Goal: Task Accomplishment & Management: Manage account settings

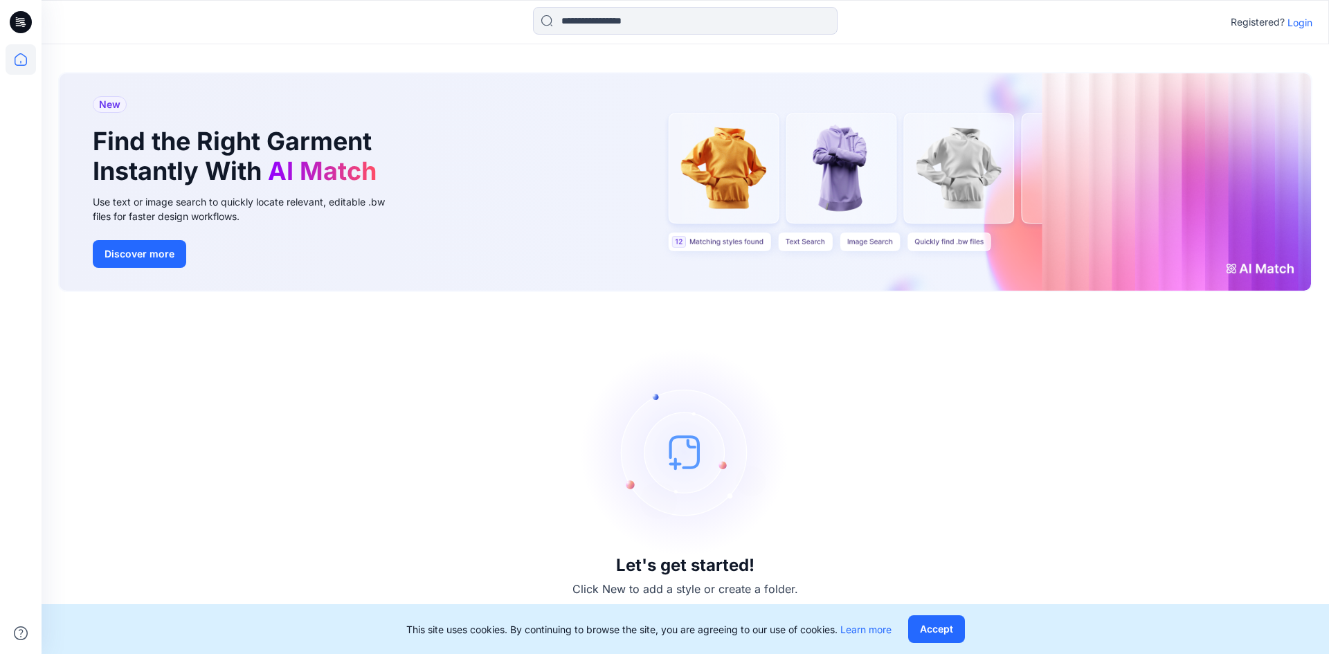
click at [1298, 24] on p "Login" at bounding box center [1299, 22] width 25 height 15
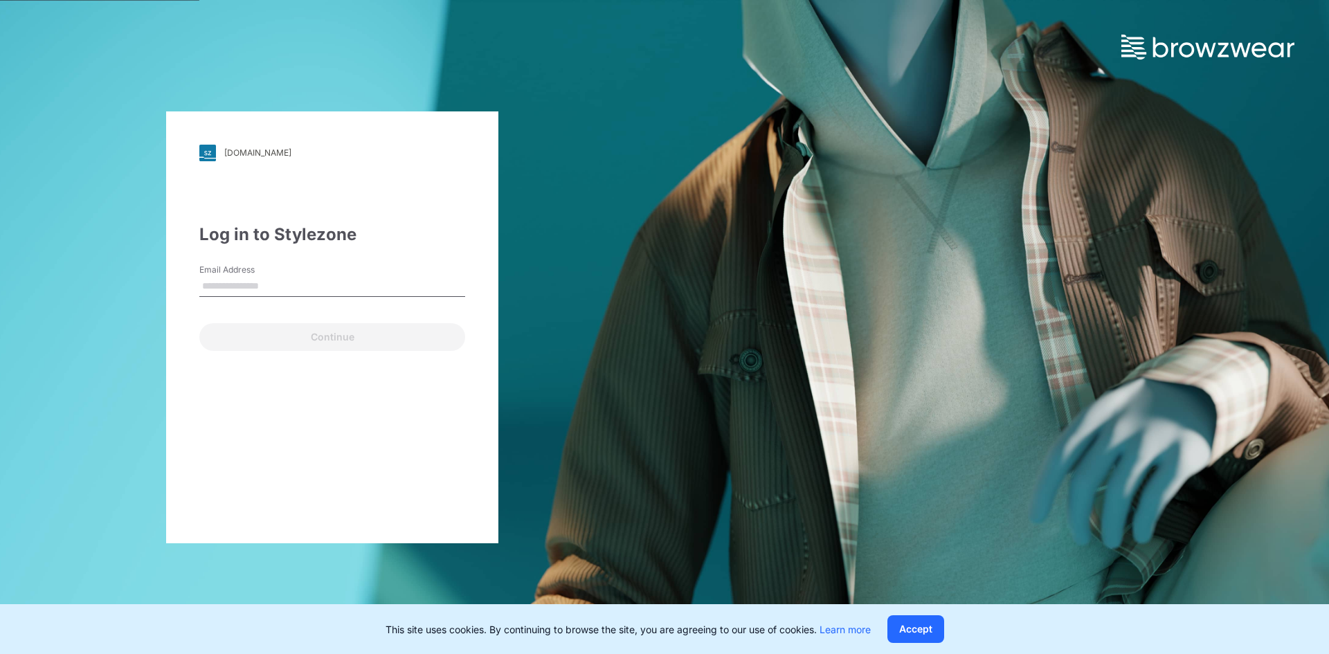
click at [240, 282] on input "Email Address" at bounding box center [332, 286] width 266 height 21
type input "**********"
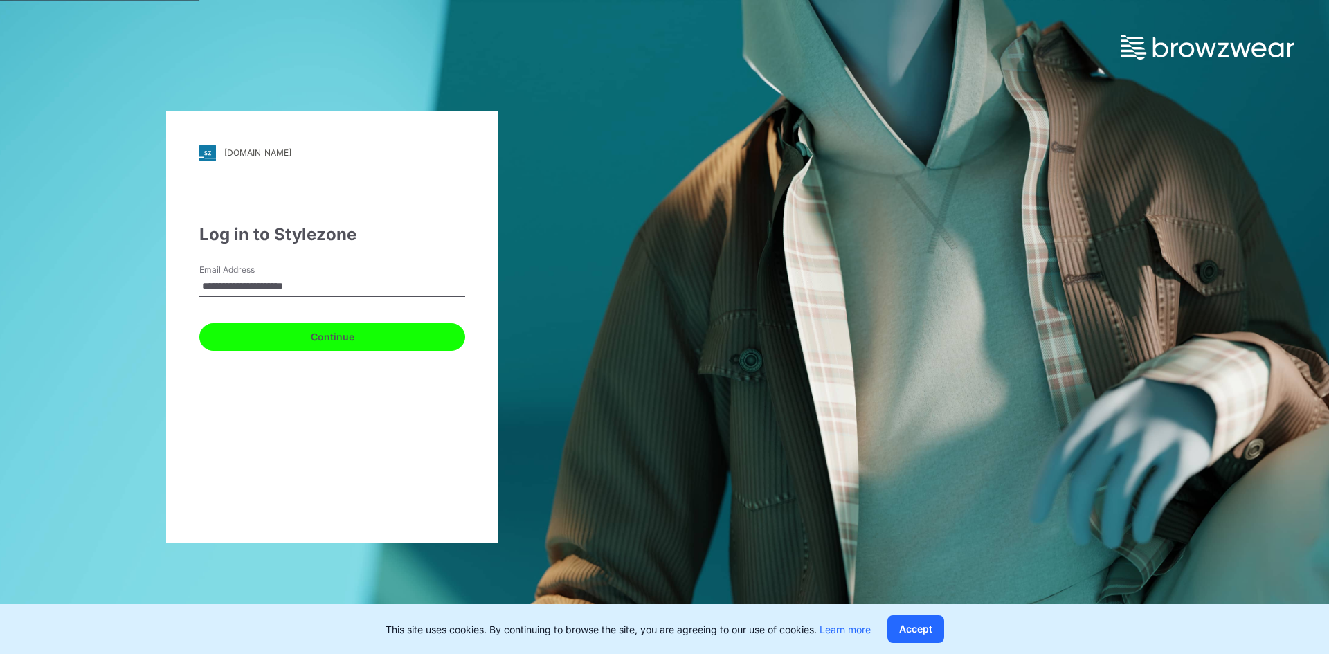
click at [262, 337] on button "Continue" at bounding box center [332, 337] width 266 height 28
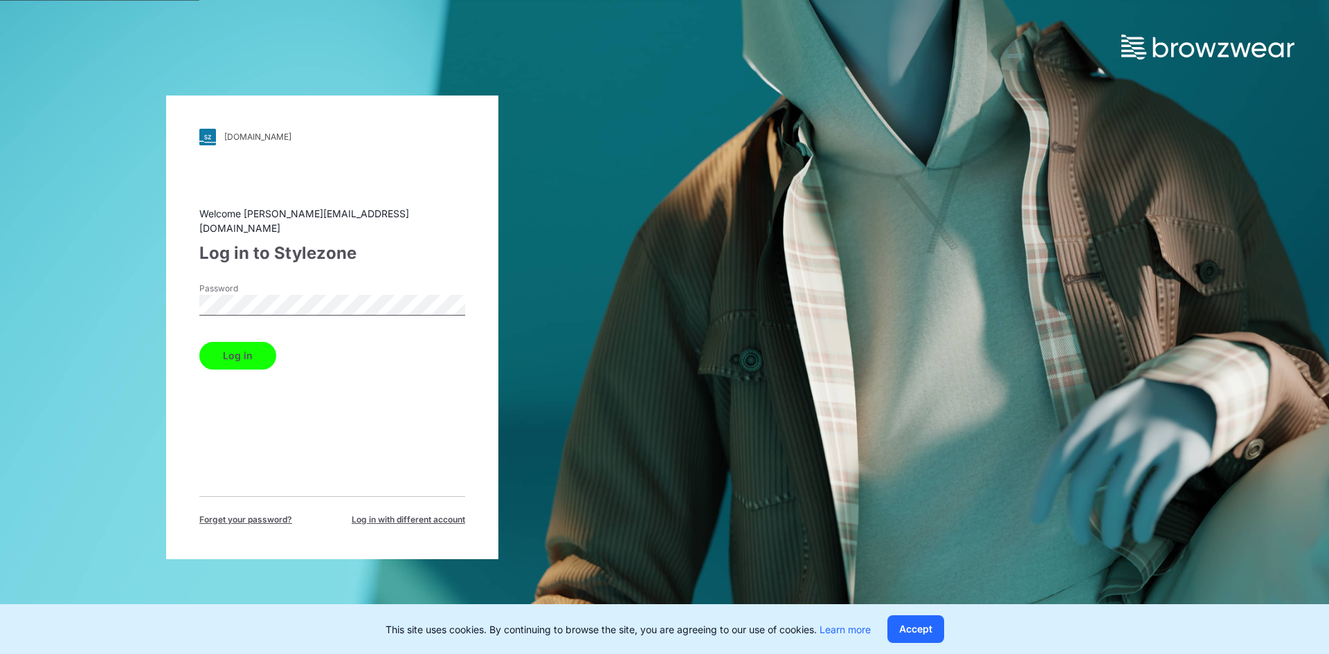
click at [192, 340] on div "walmart.stylezone.com Loading... Welcome rahul.singh@shahi.co.in Log in to Styl…" at bounding box center [332, 328] width 332 height 464
drag, startPoint x: 235, startPoint y: 350, endPoint x: 244, endPoint y: 356, distance: 11.2
click at [235, 350] on button "Log in" at bounding box center [237, 356] width 77 height 28
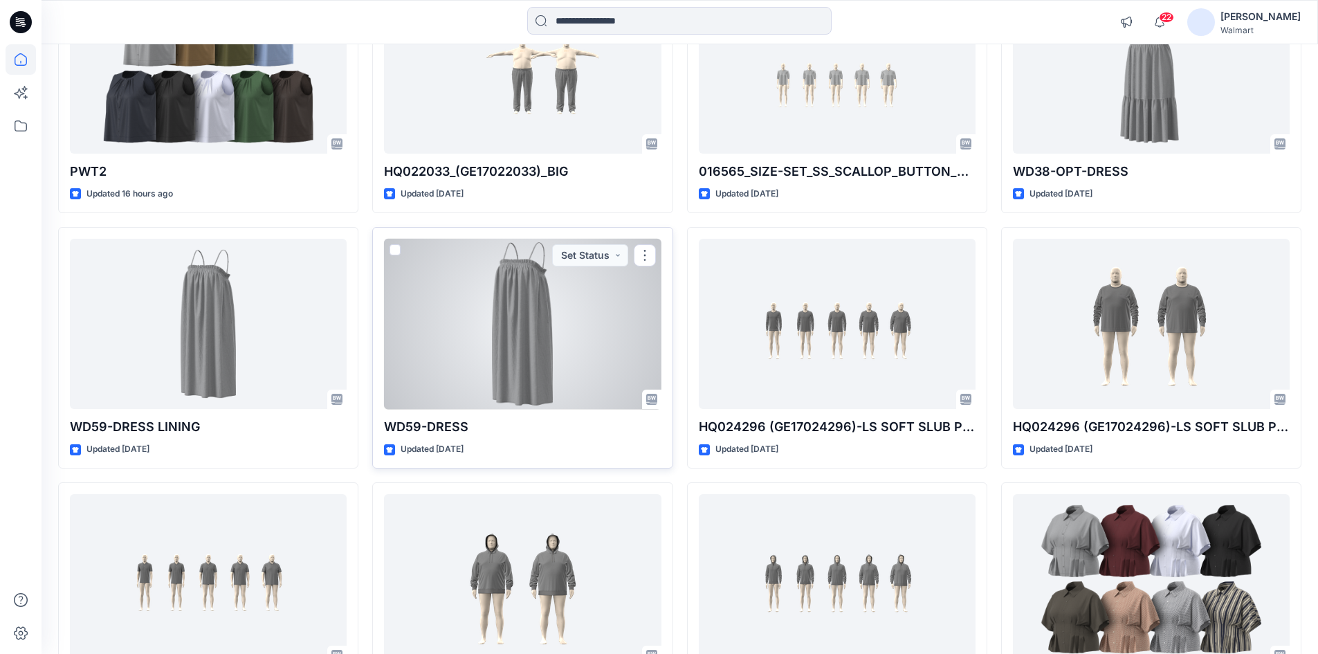
scroll to position [82, 0]
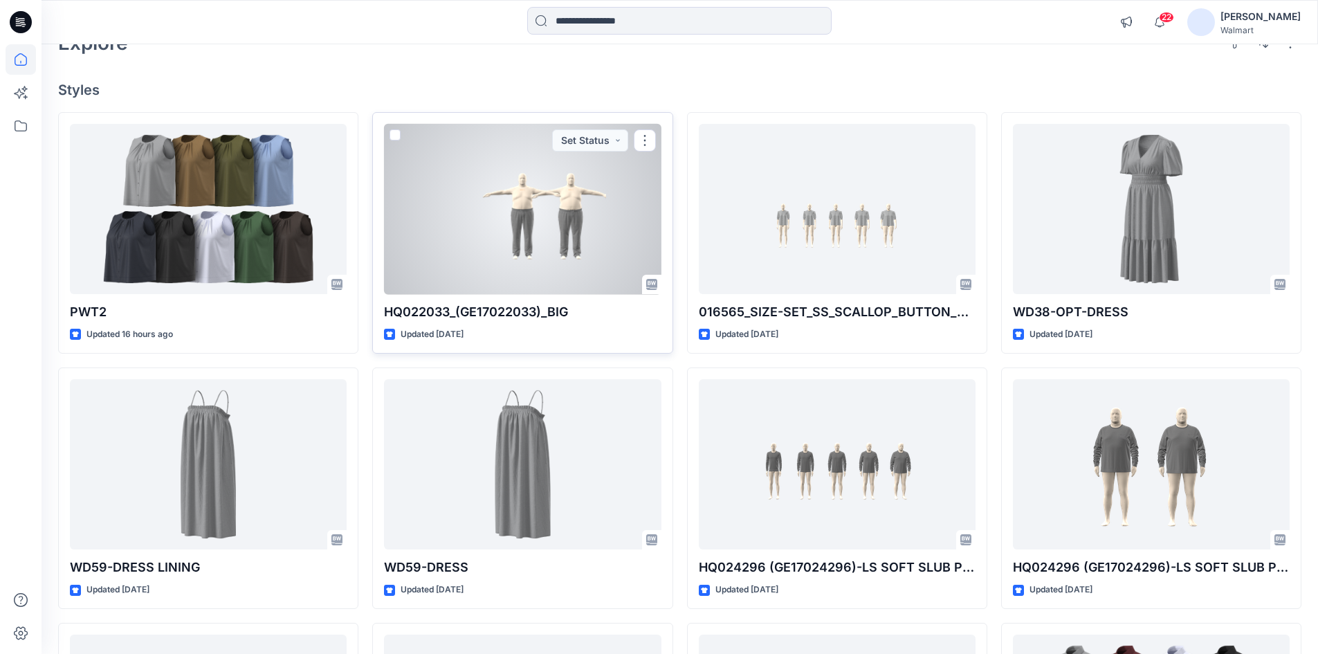
click at [540, 228] on div at bounding box center [522, 209] width 277 height 171
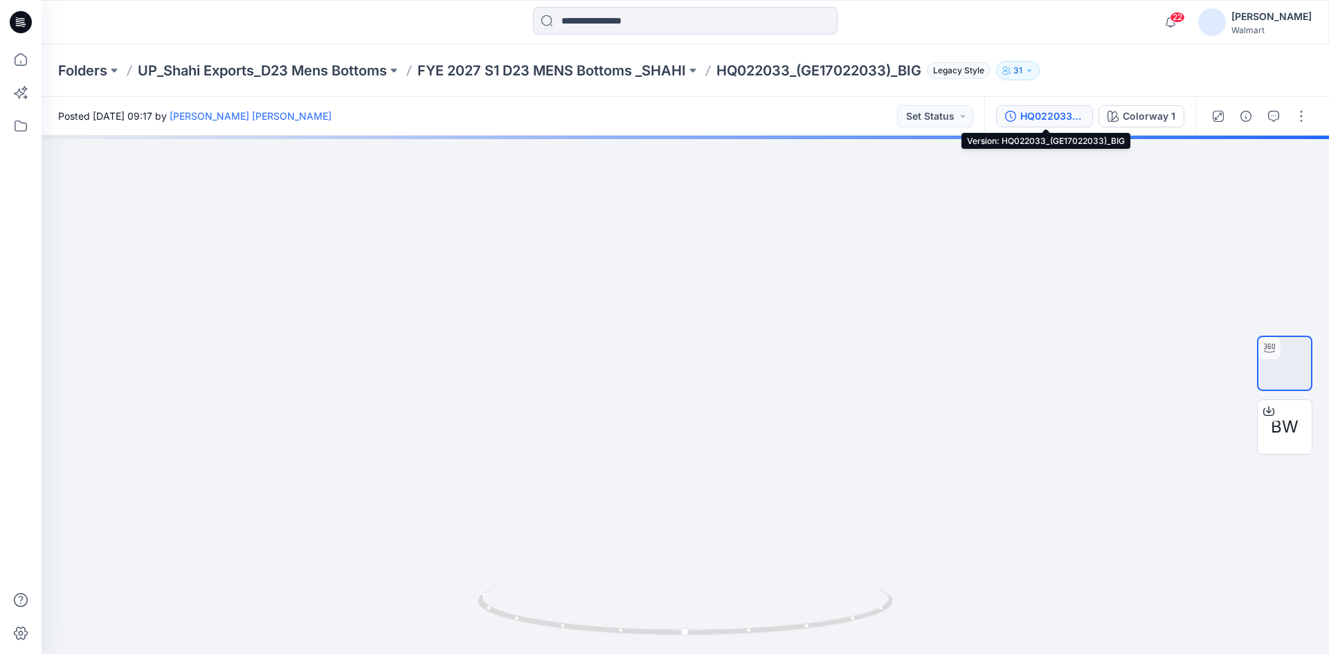
click at [1052, 114] on div "HQ022033_(GE17022033)_BIG" at bounding box center [1052, 116] width 64 height 15
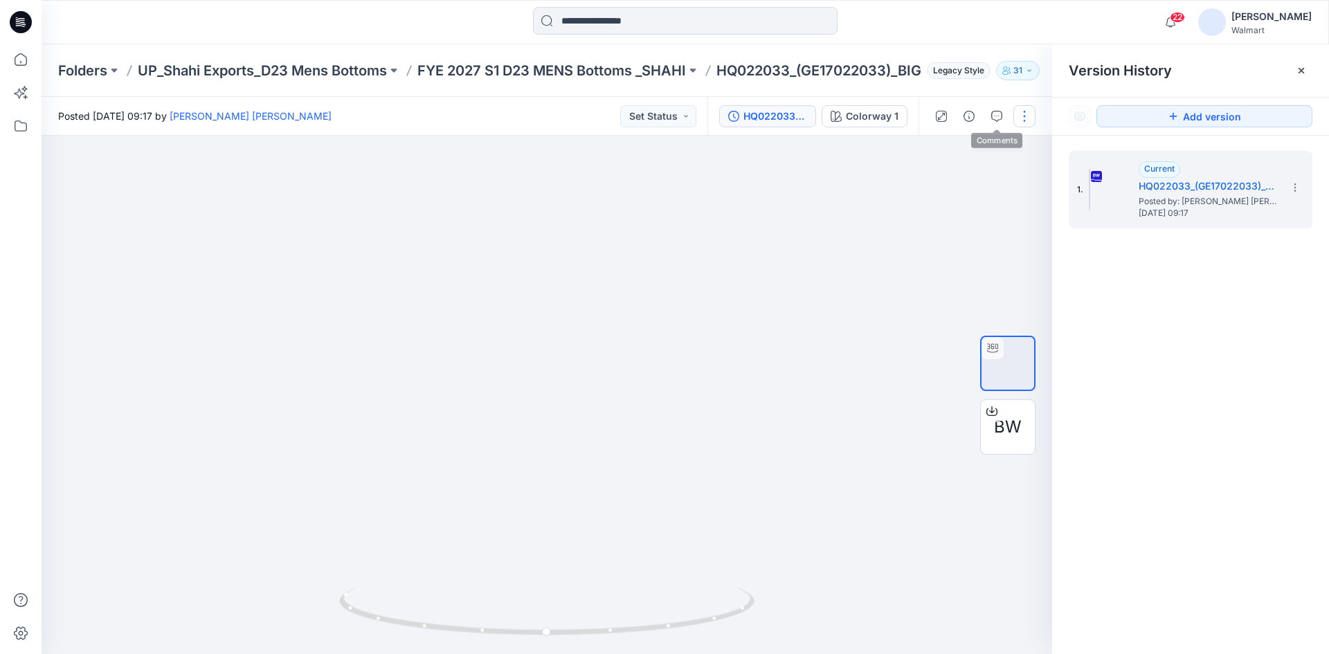
click at [1017, 114] on button "button" at bounding box center [1024, 116] width 22 height 22
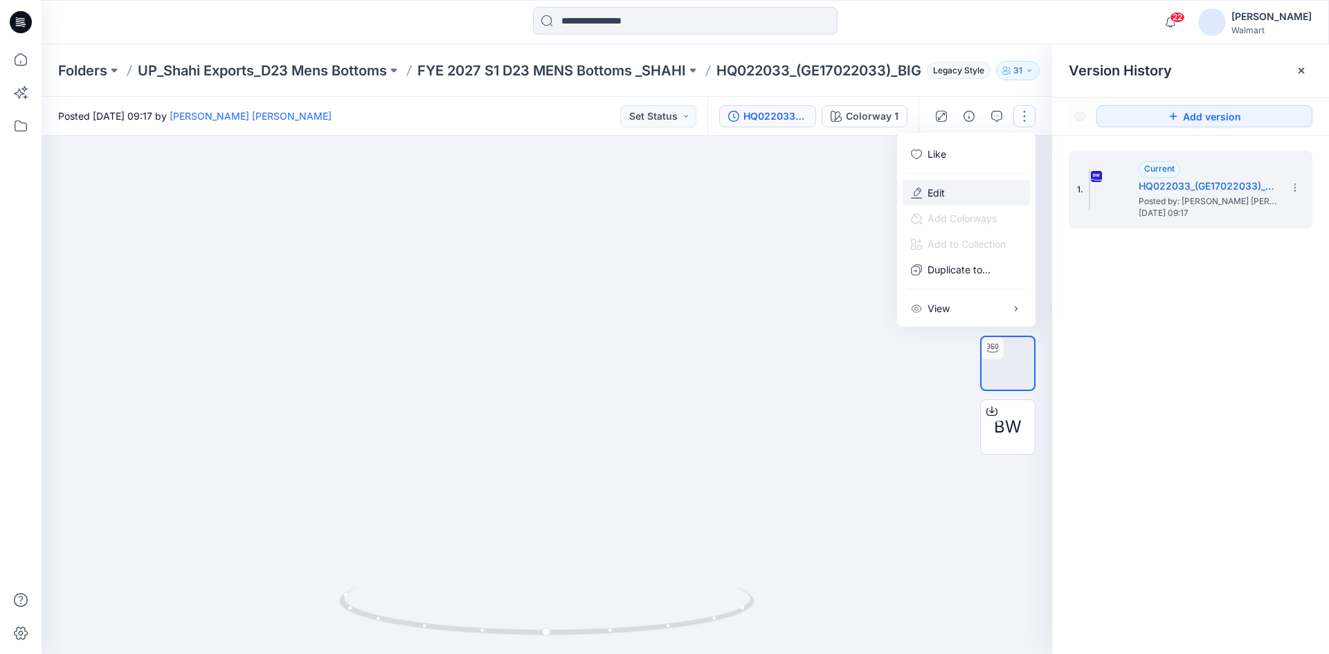
click at [951, 195] on button "Edit" at bounding box center [965, 193] width 127 height 26
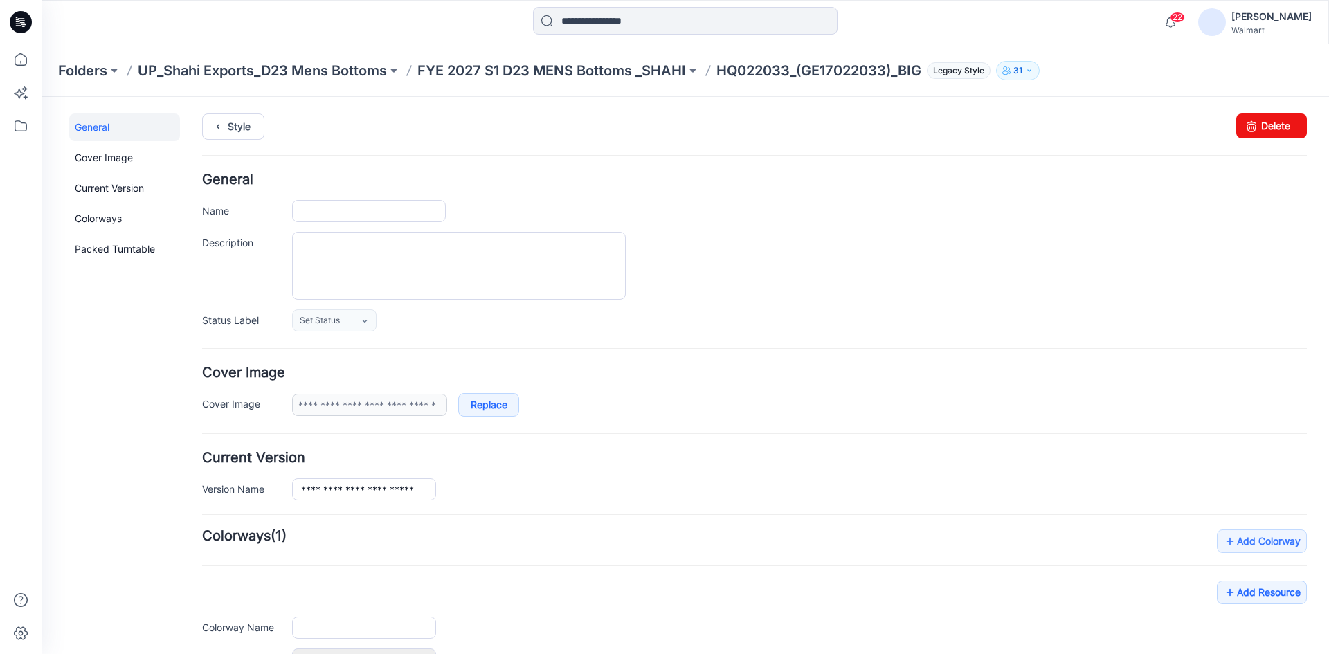
type input "**********"
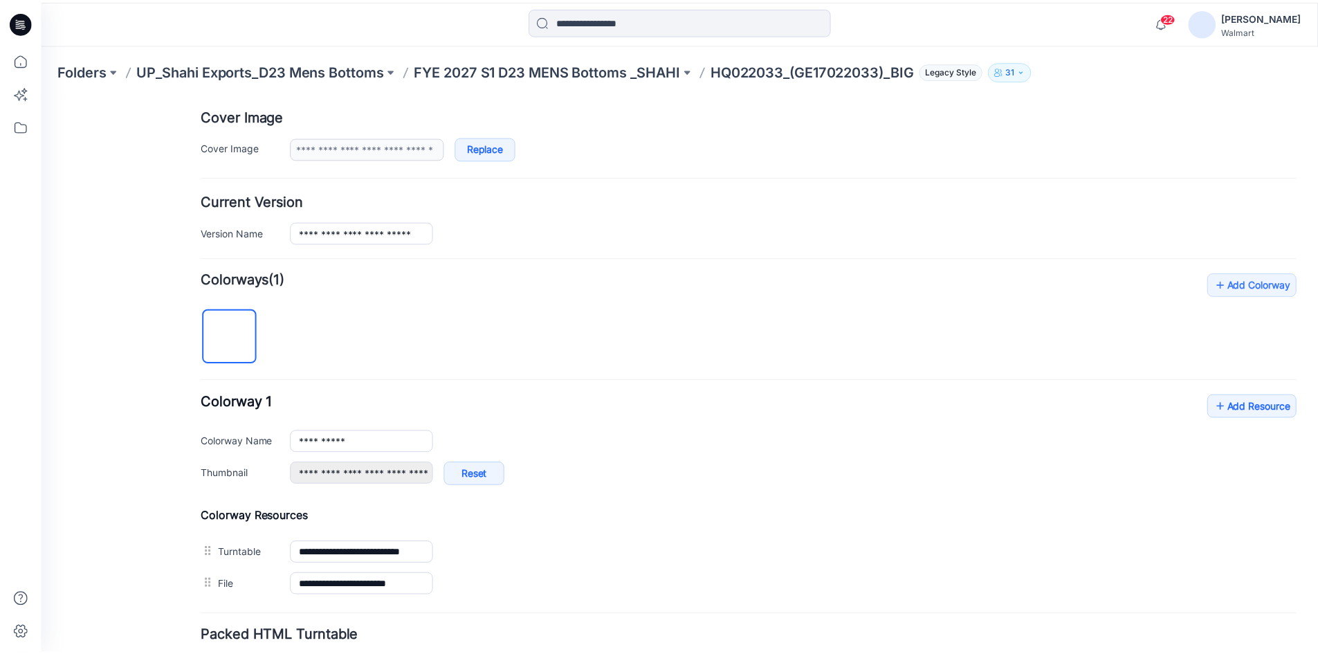
scroll to position [138, 0]
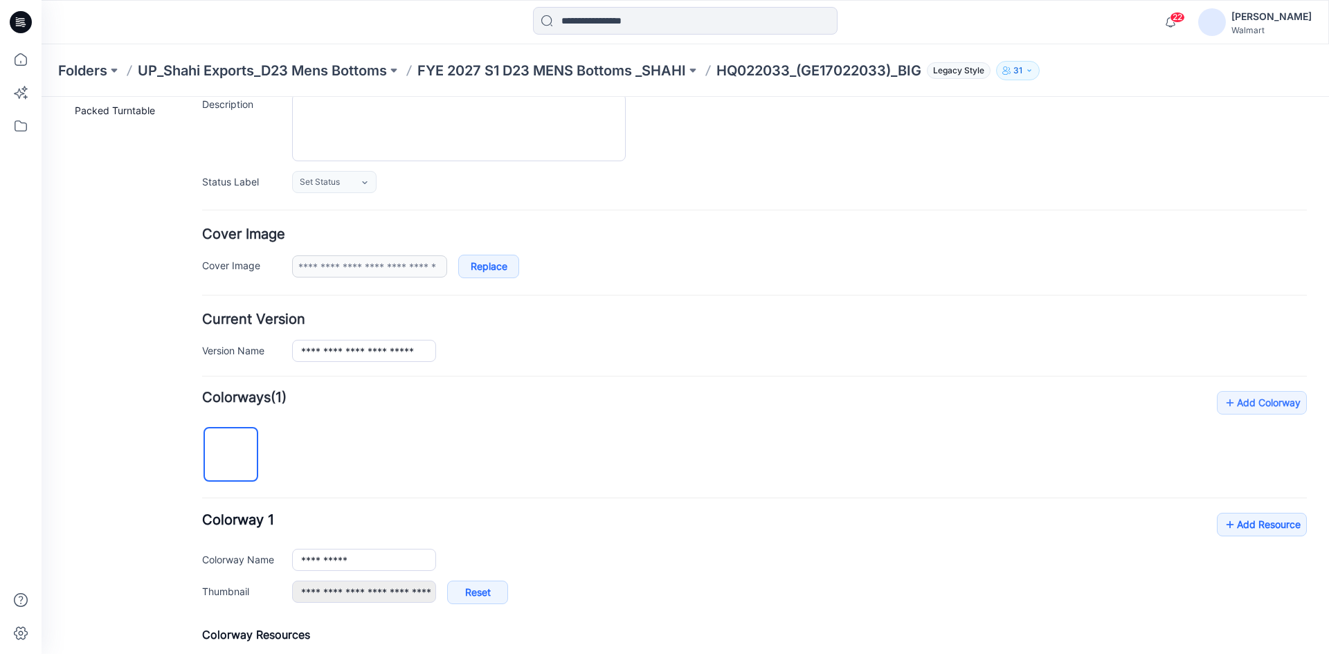
click at [19, 24] on icon at bounding box center [21, 22] width 22 height 22
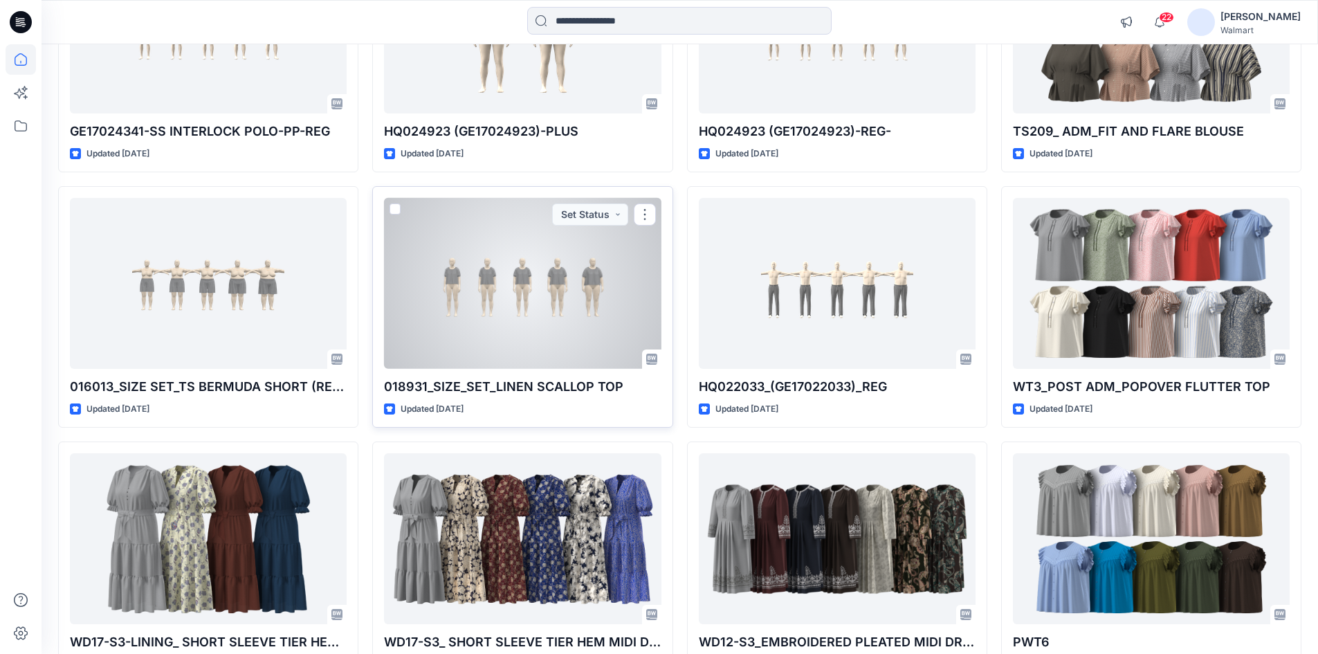
scroll to position [1126, 0]
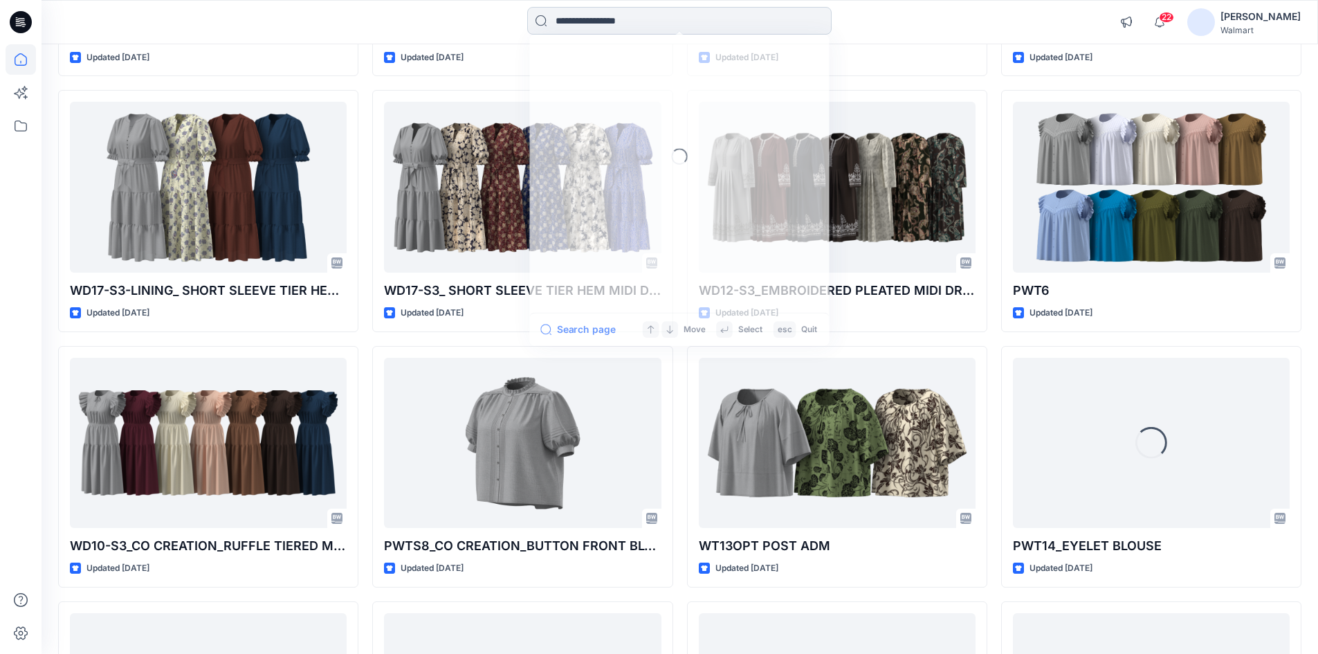
click at [590, 21] on input at bounding box center [679, 21] width 304 height 28
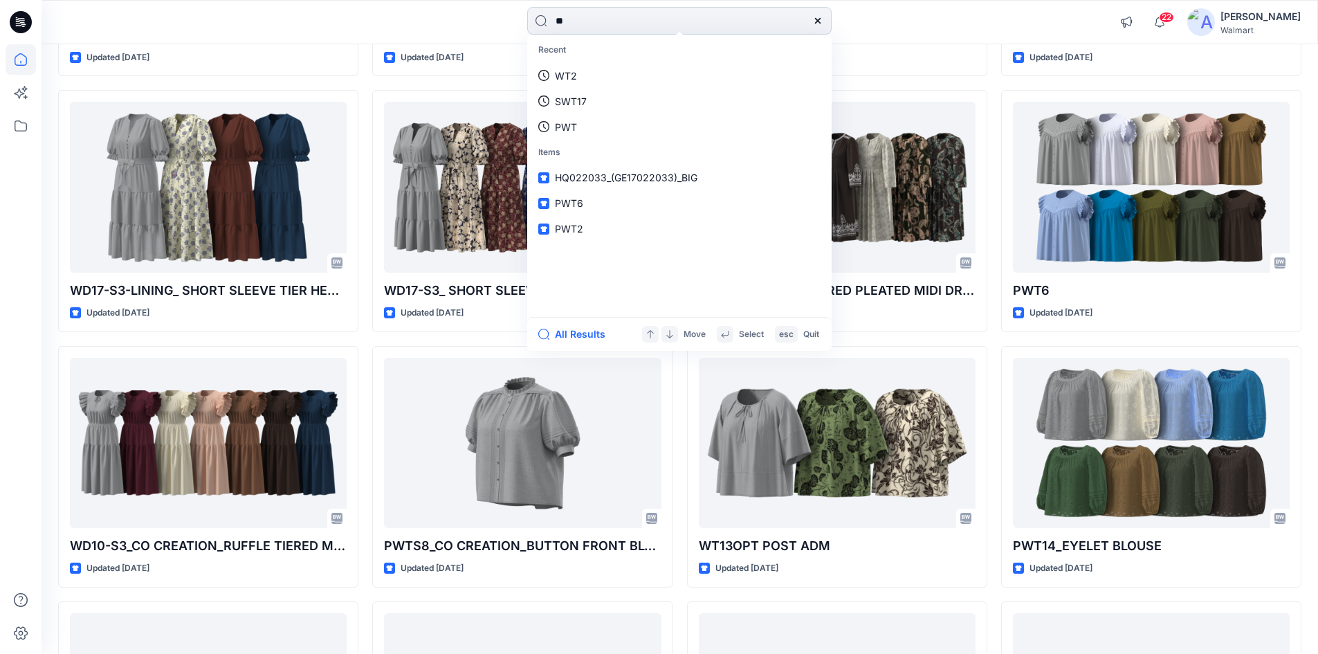
click at [583, 23] on input "**" at bounding box center [679, 21] width 304 height 28
type input "**"
click at [579, 19] on input "**" at bounding box center [679, 21] width 304 height 28
click at [445, 18] on div "** Recent WT2 SWT17 PWT Items HQ022033_(GE17022033)_BIG PWT6 PWT2 All Results M…" at bounding box center [680, 22] width 638 height 30
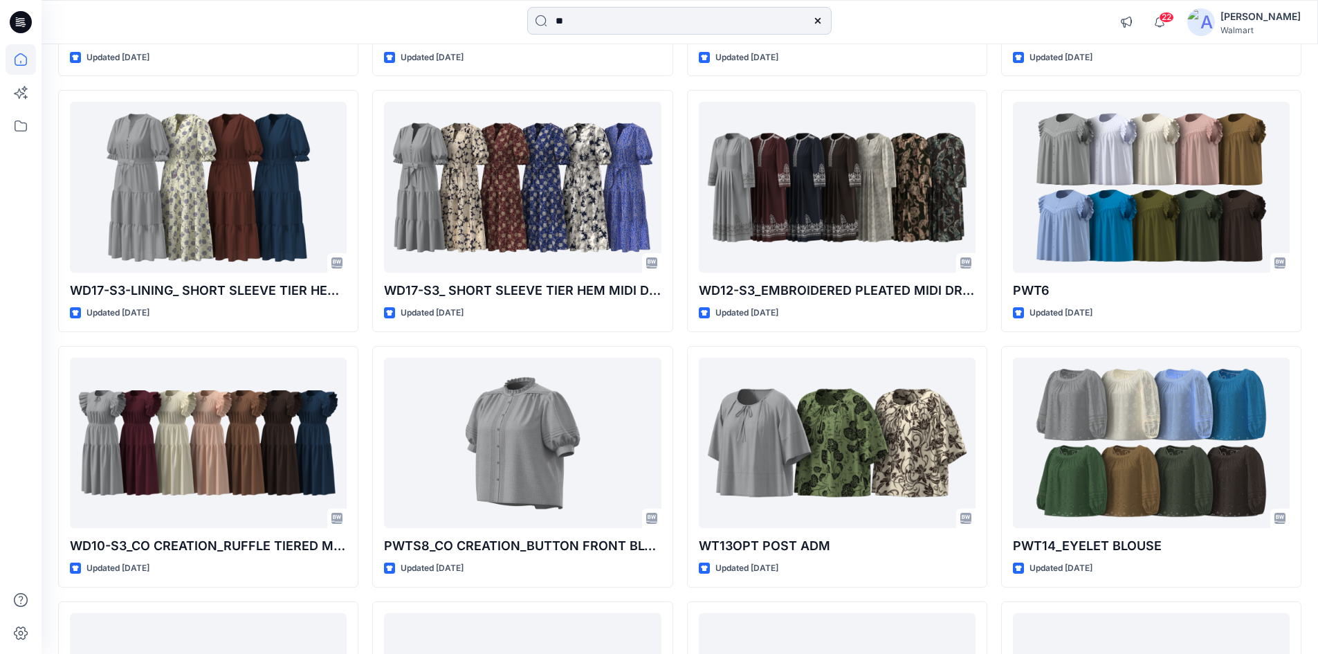
click at [610, 20] on input "**" at bounding box center [679, 21] width 304 height 28
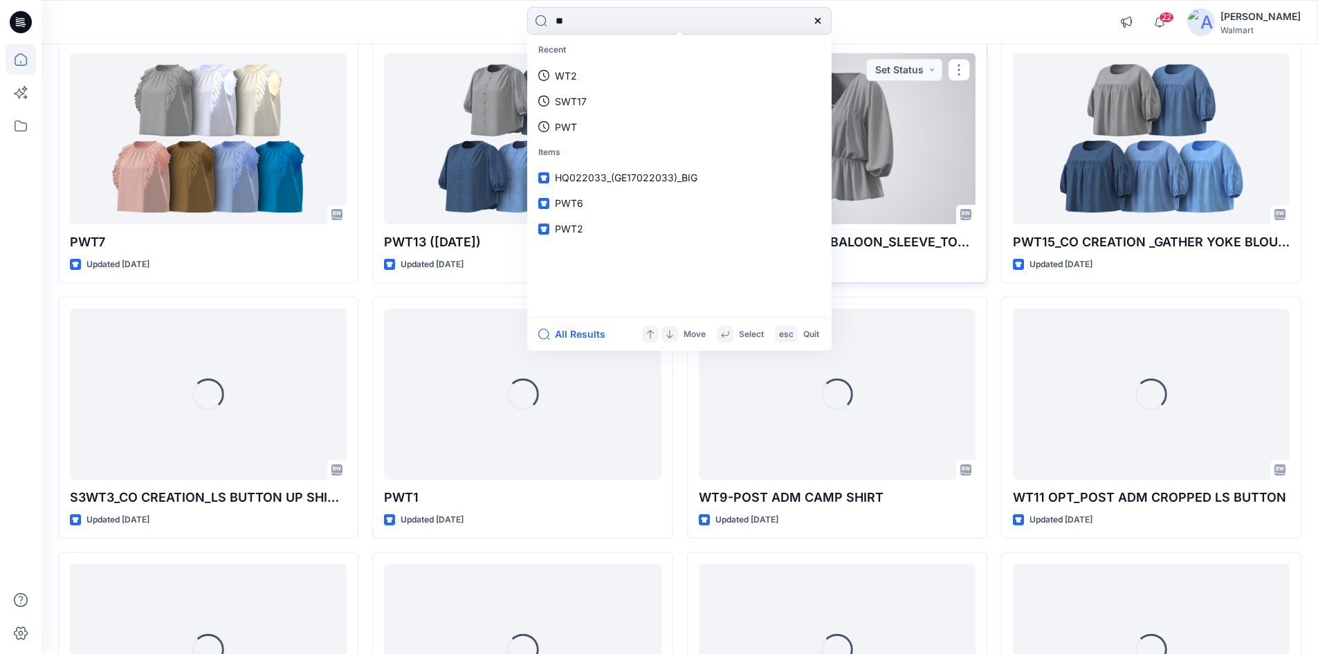
scroll to position [2446, 0]
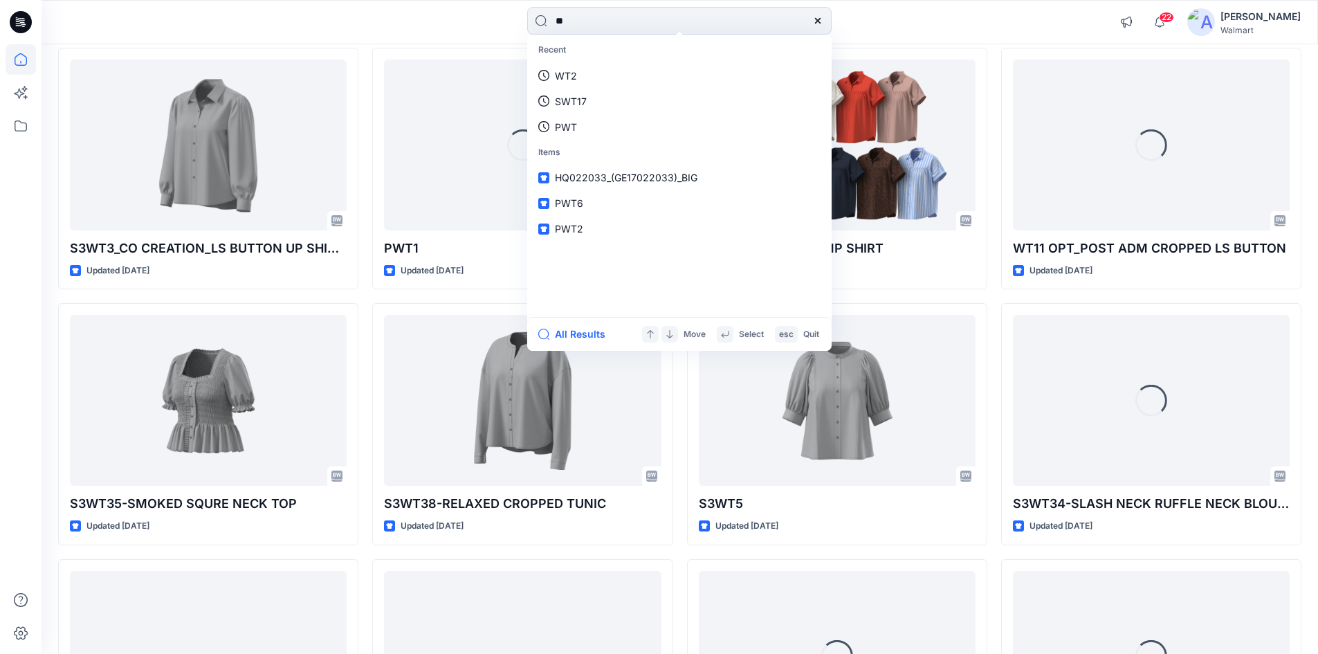
click at [816, 19] on icon at bounding box center [818, 21] width 6 height 6
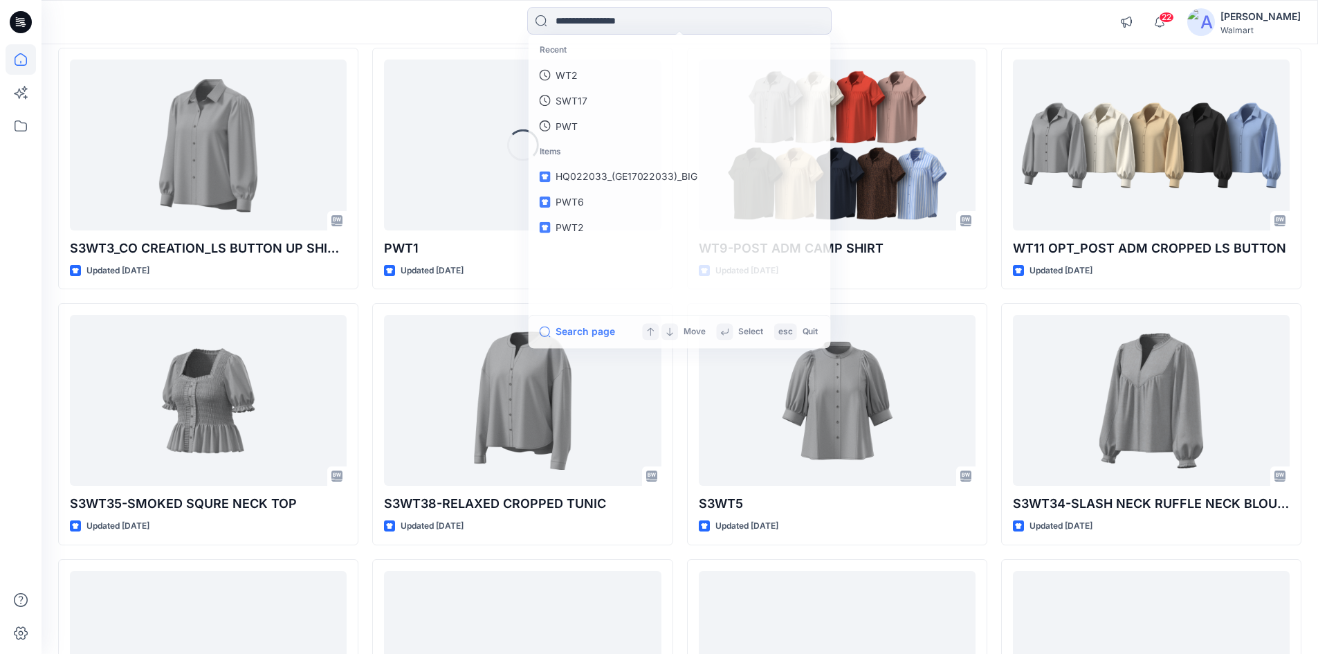
click at [463, 26] on div "Recent WT2 SWT17 PWT Items HQ022033_(GE17022033)_BIG PWT6 PWT2 Search page Move…" at bounding box center [680, 22] width 638 height 30
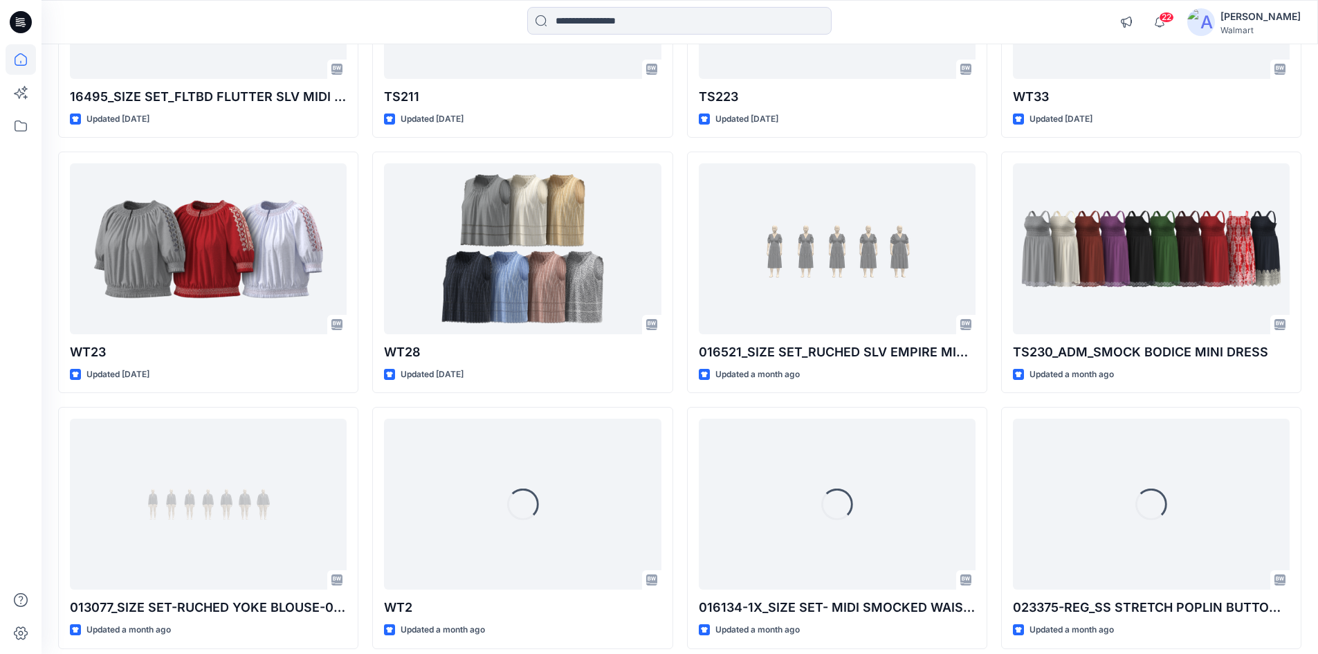
scroll to position [3909, 0]
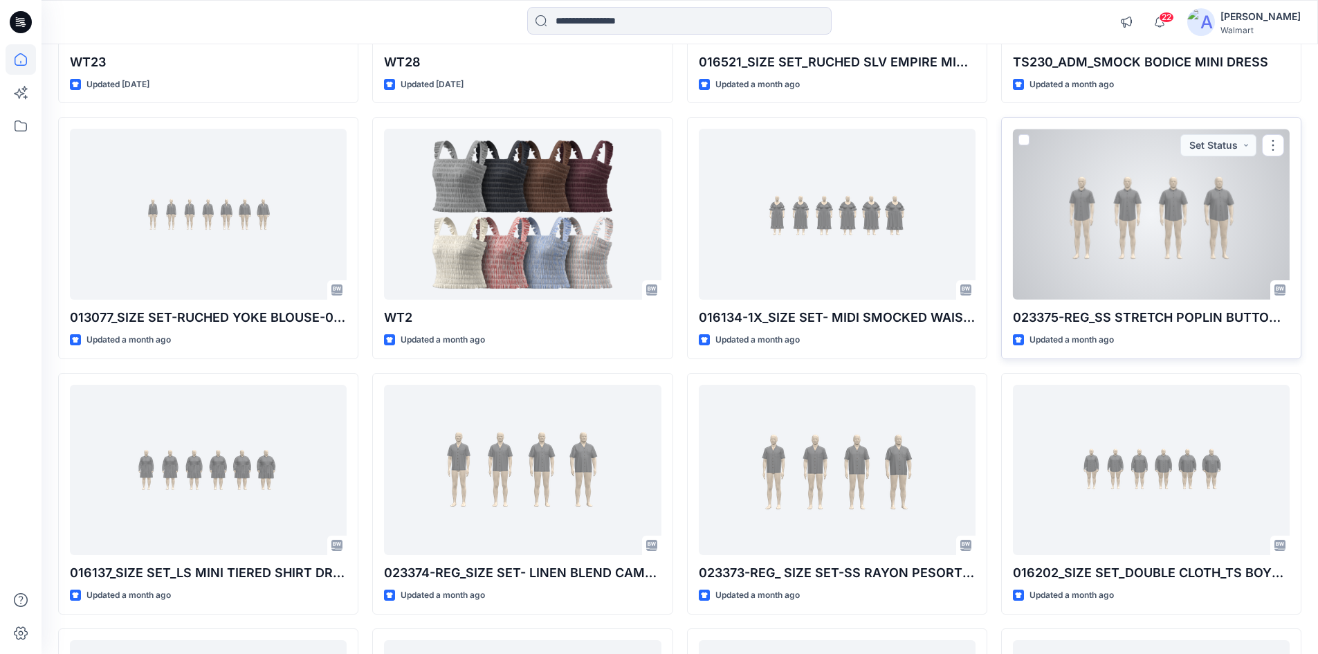
click at [1192, 232] on div at bounding box center [1151, 214] width 277 height 171
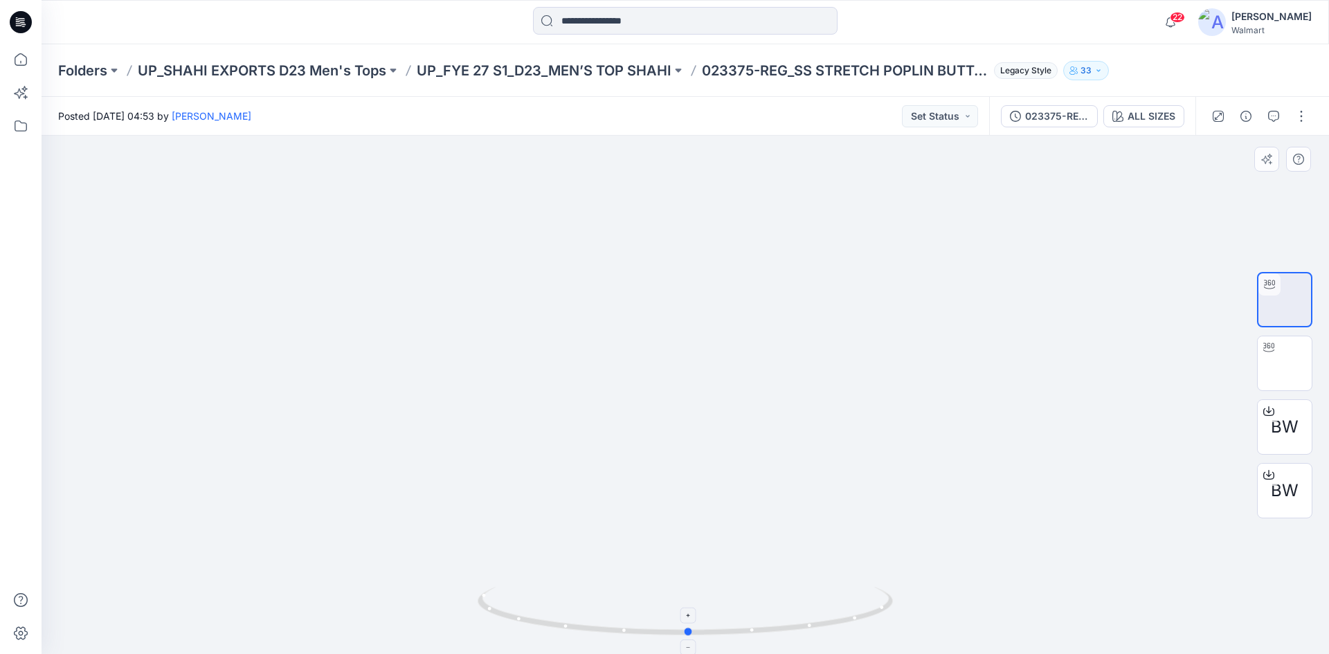
drag, startPoint x: 689, startPoint y: 633, endPoint x: 695, endPoint y: 625, distance: 9.4
click at [695, 625] on icon at bounding box center [687, 613] width 419 height 52
click at [22, 20] on icon at bounding box center [21, 22] width 22 height 22
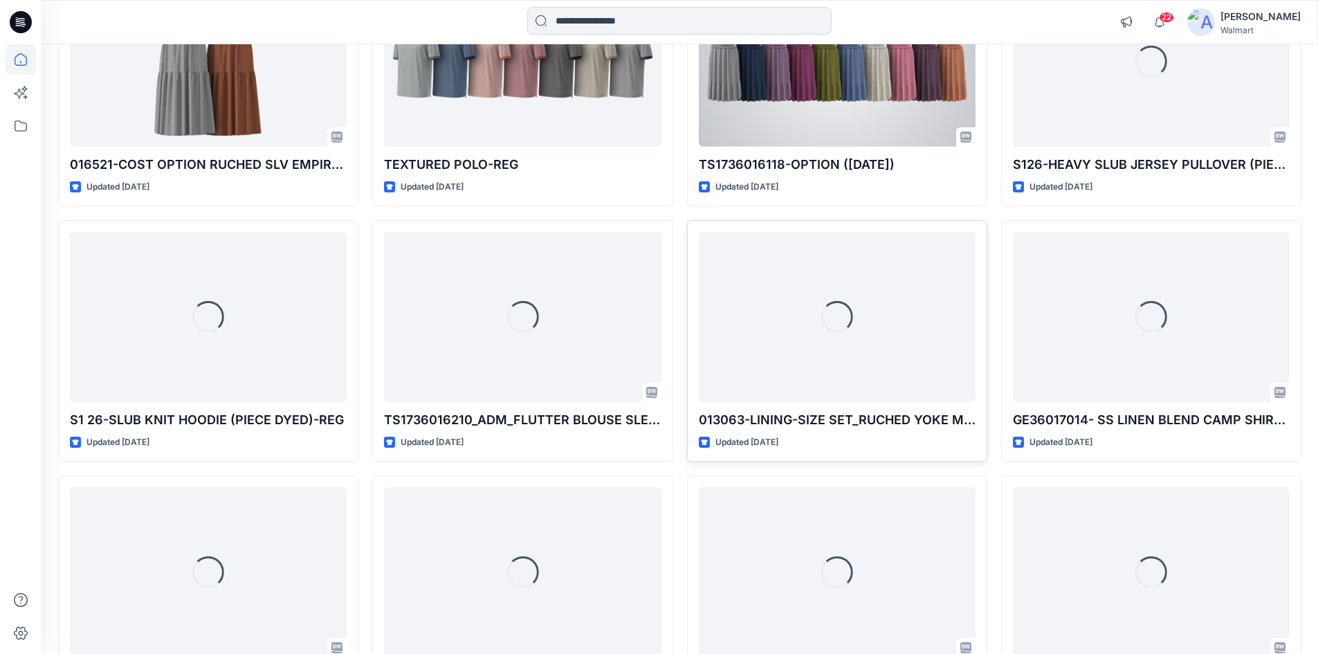
scroll to position [12266, 0]
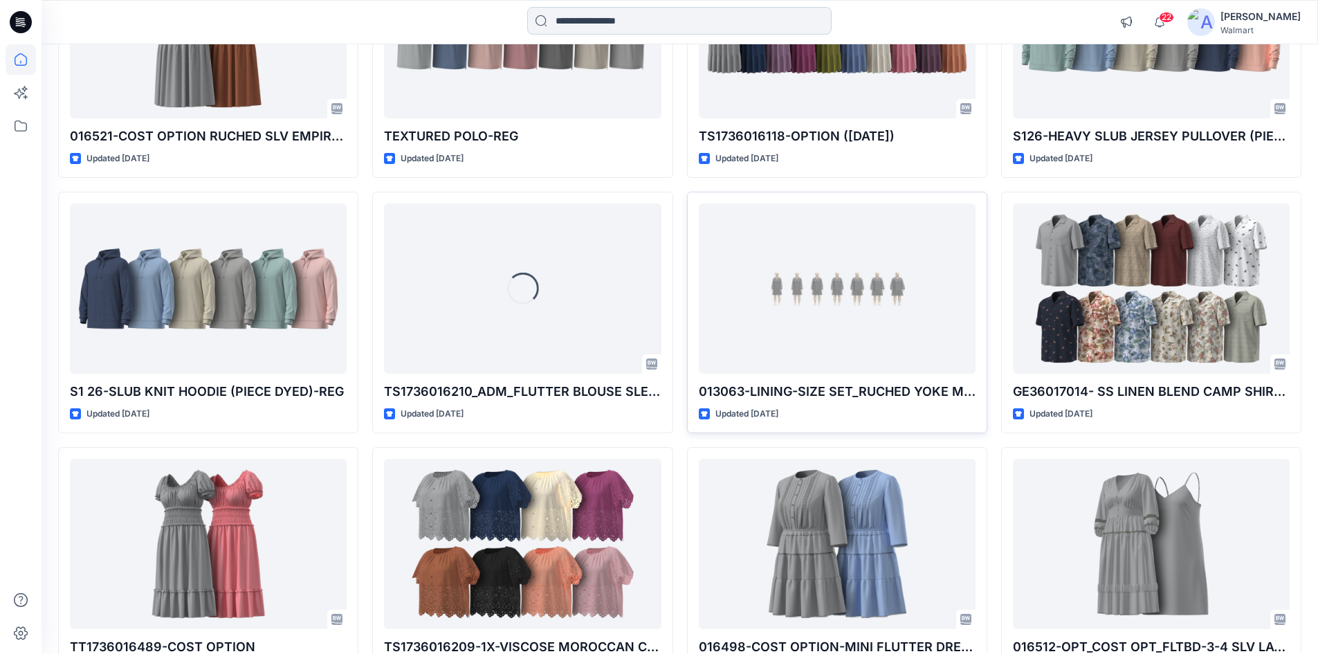
click at [615, 21] on input at bounding box center [679, 21] width 304 height 28
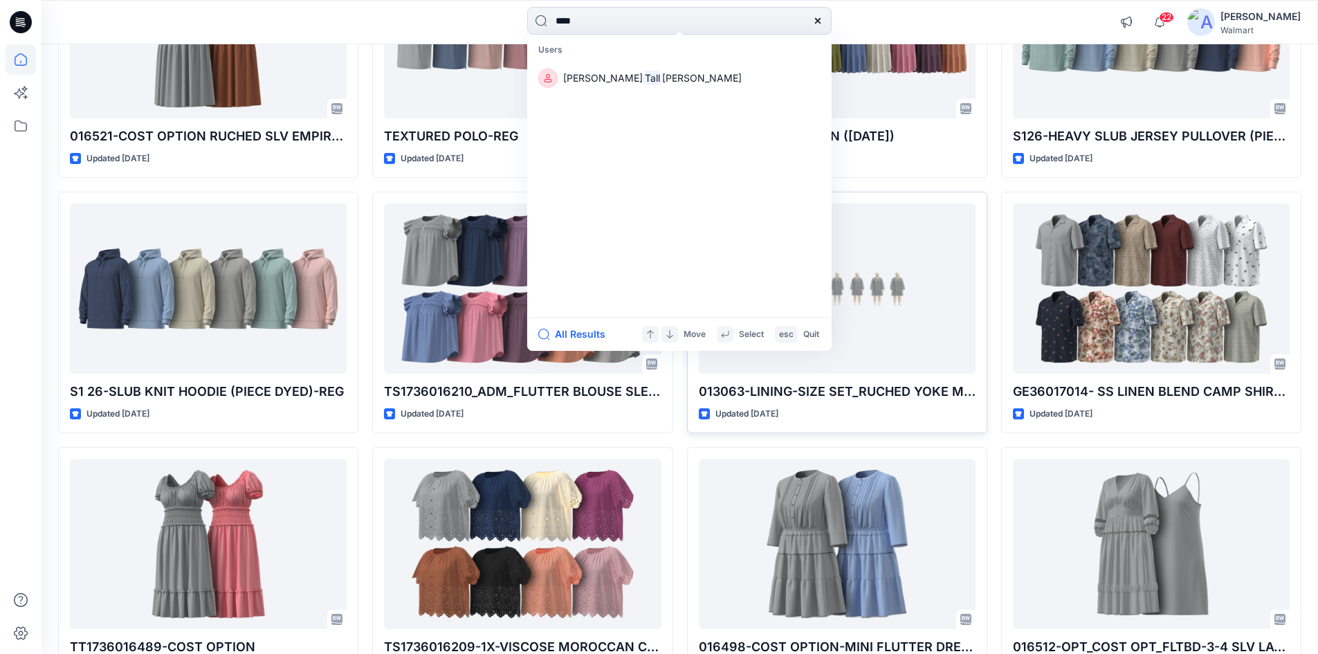
drag, startPoint x: 574, startPoint y: 21, endPoint x: 280, endPoint y: -27, distance: 298.7
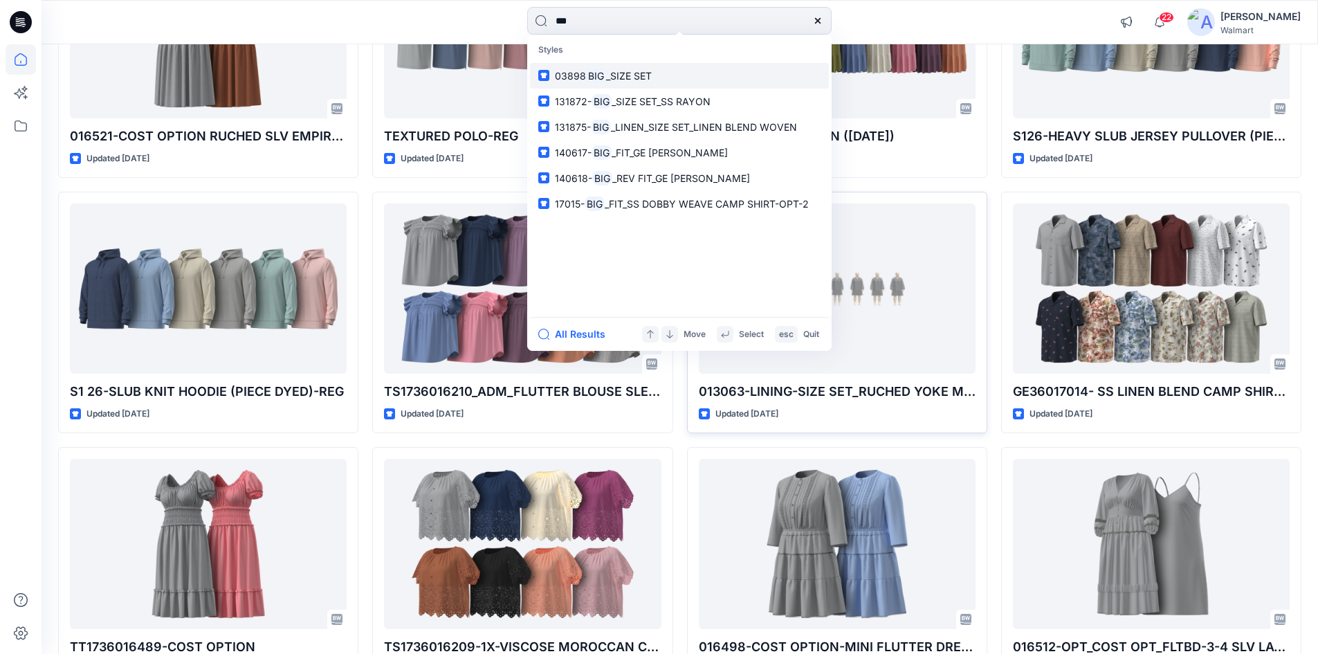
type input "***"
click at [673, 75] on link "03898 BIG _SIZE SET" at bounding box center [679, 76] width 299 height 26
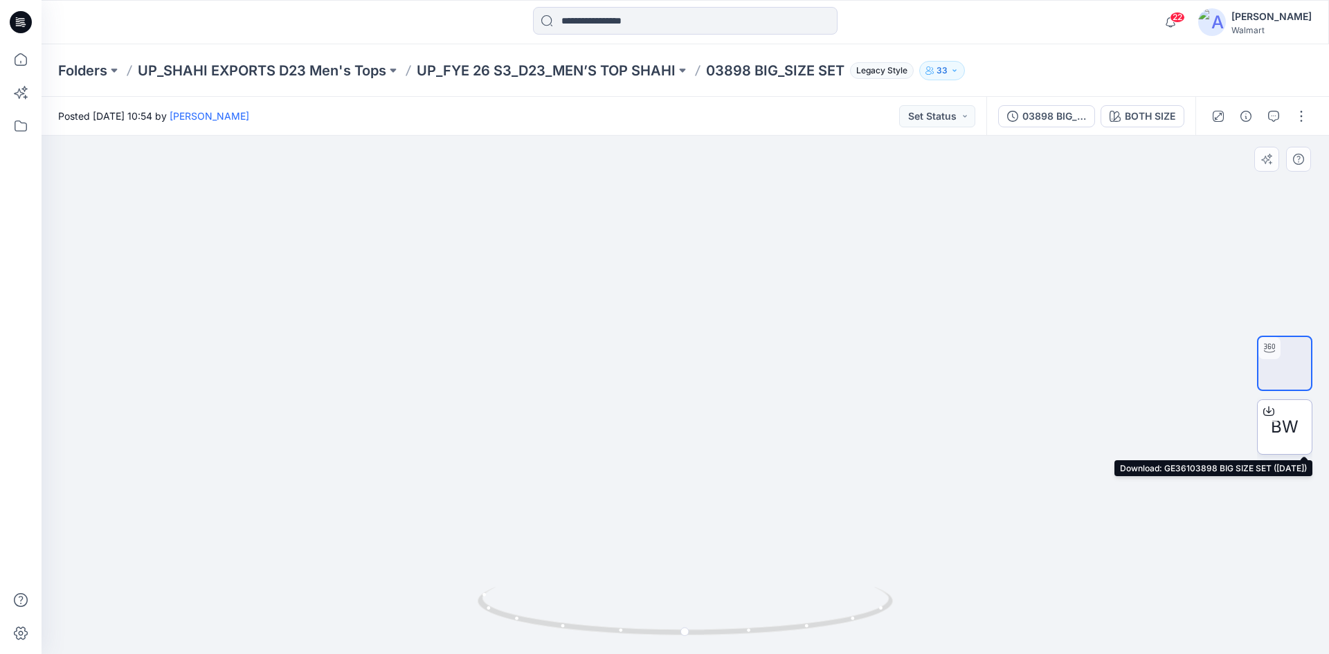
click at [1270, 409] on icon at bounding box center [1268, 411] width 11 height 11
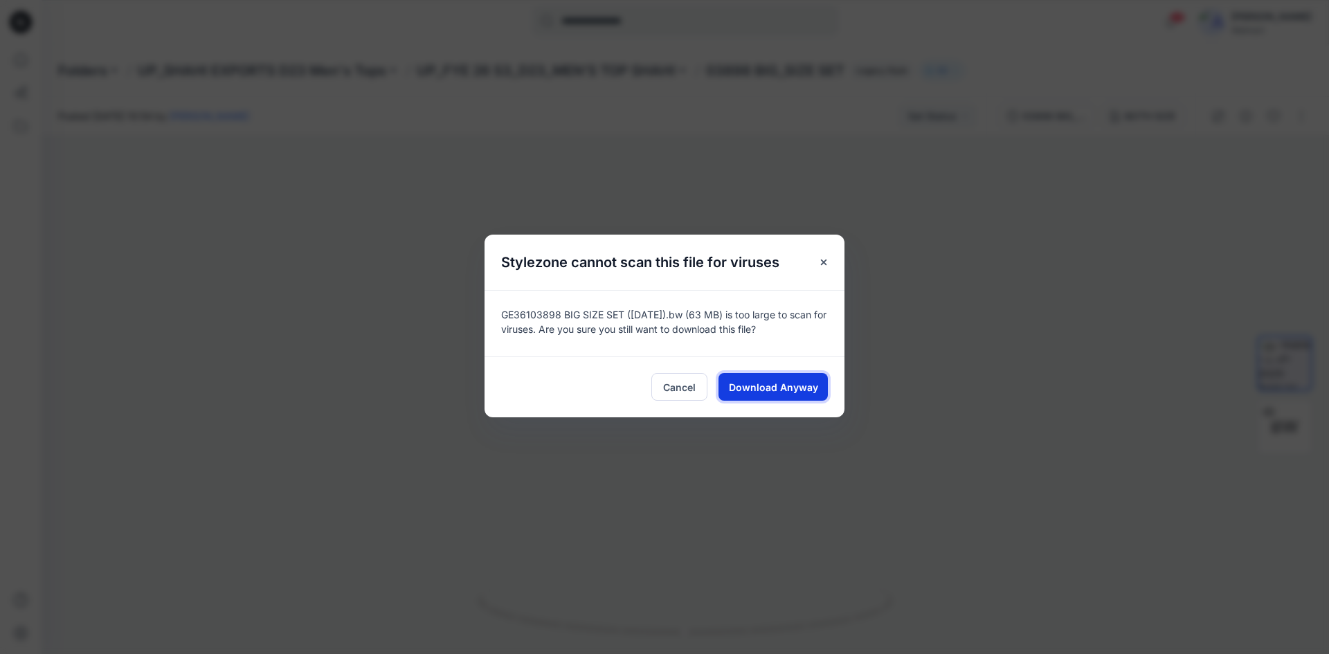
click at [762, 385] on span "Download Anyway" at bounding box center [773, 387] width 89 height 15
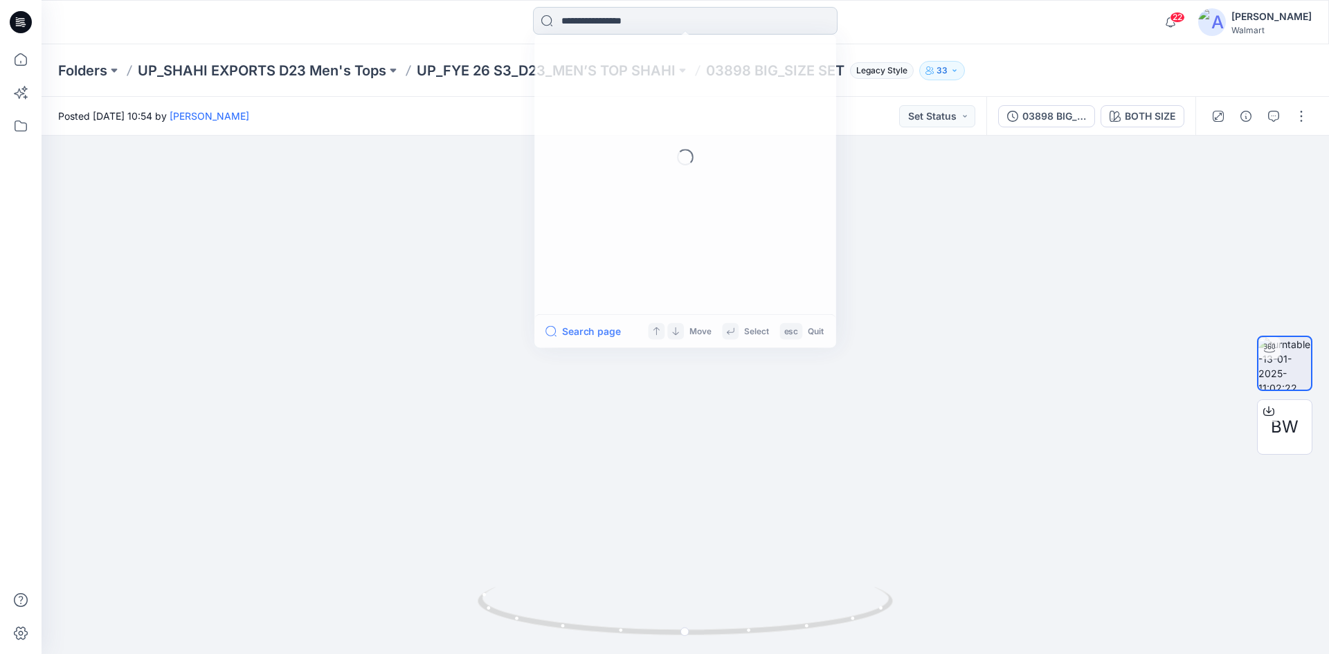
click at [611, 17] on input at bounding box center [685, 21] width 304 height 28
click at [1084, 237] on div at bounding box center [685, 395] width 1287 height 518
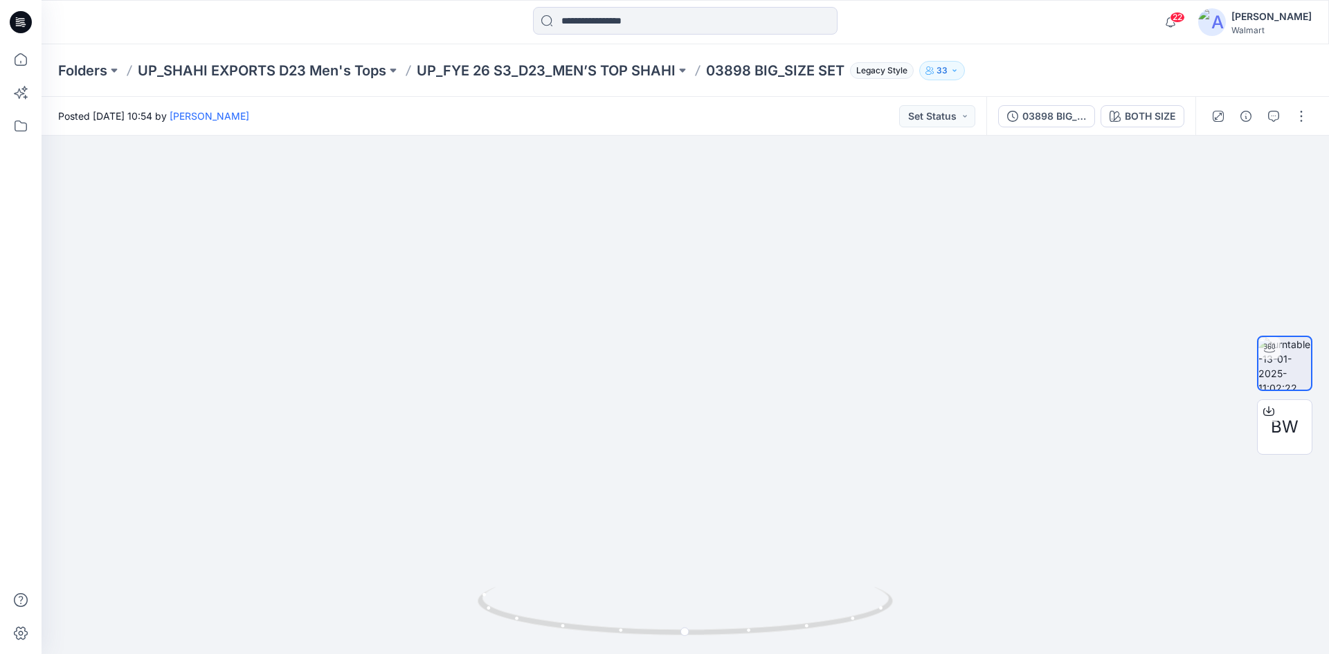
click at [15, 17] on icon at bounding box center [21, 22] width 22 height 22
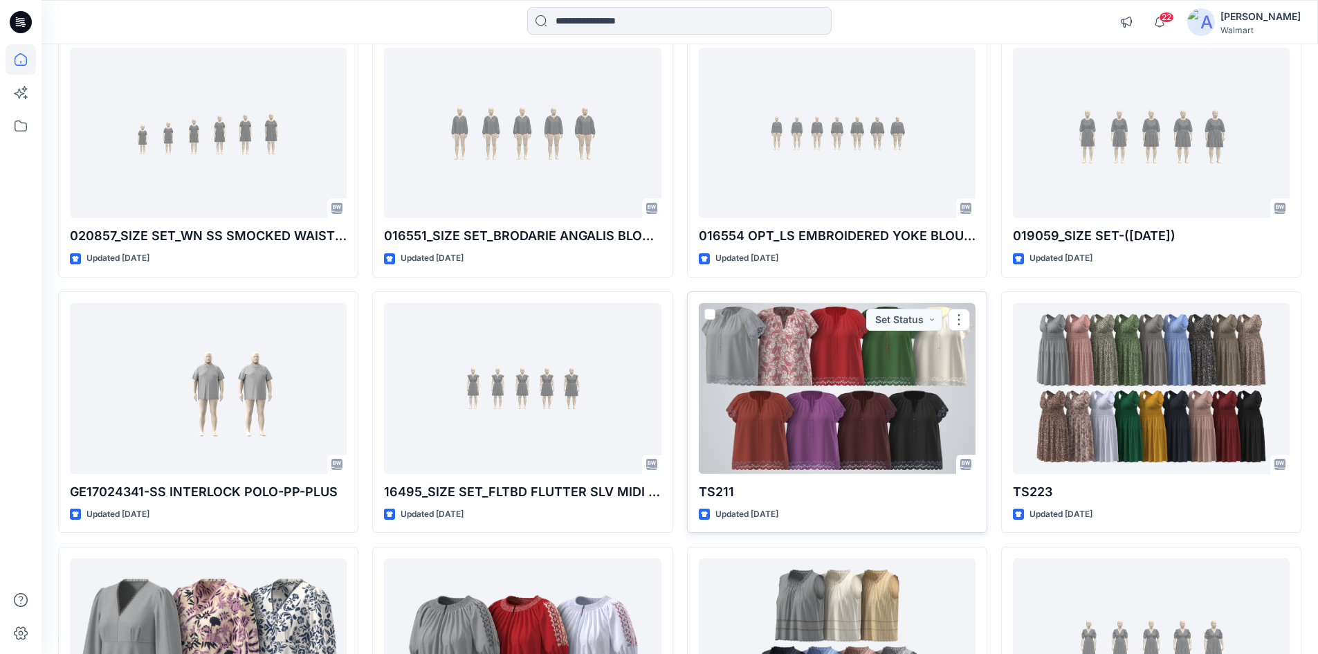
scroll to position [3217, 0]
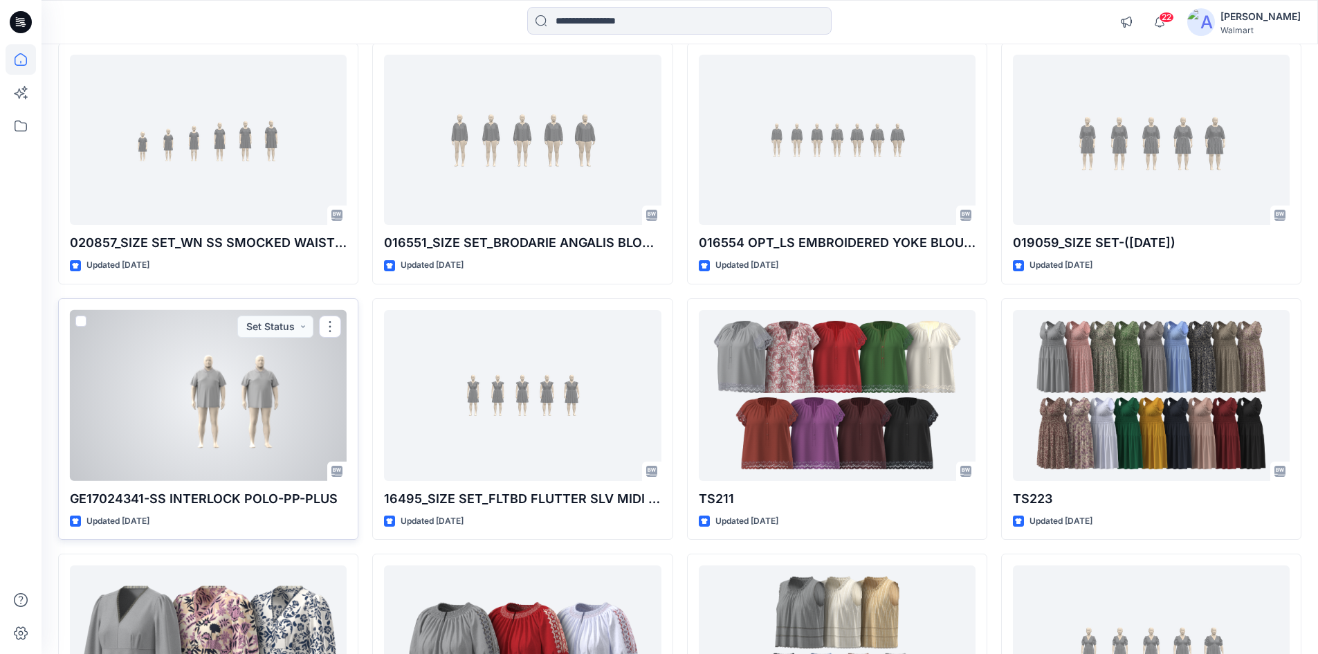
click at [249, 383] on div at bounding box center [208, 395] width 277 height 171
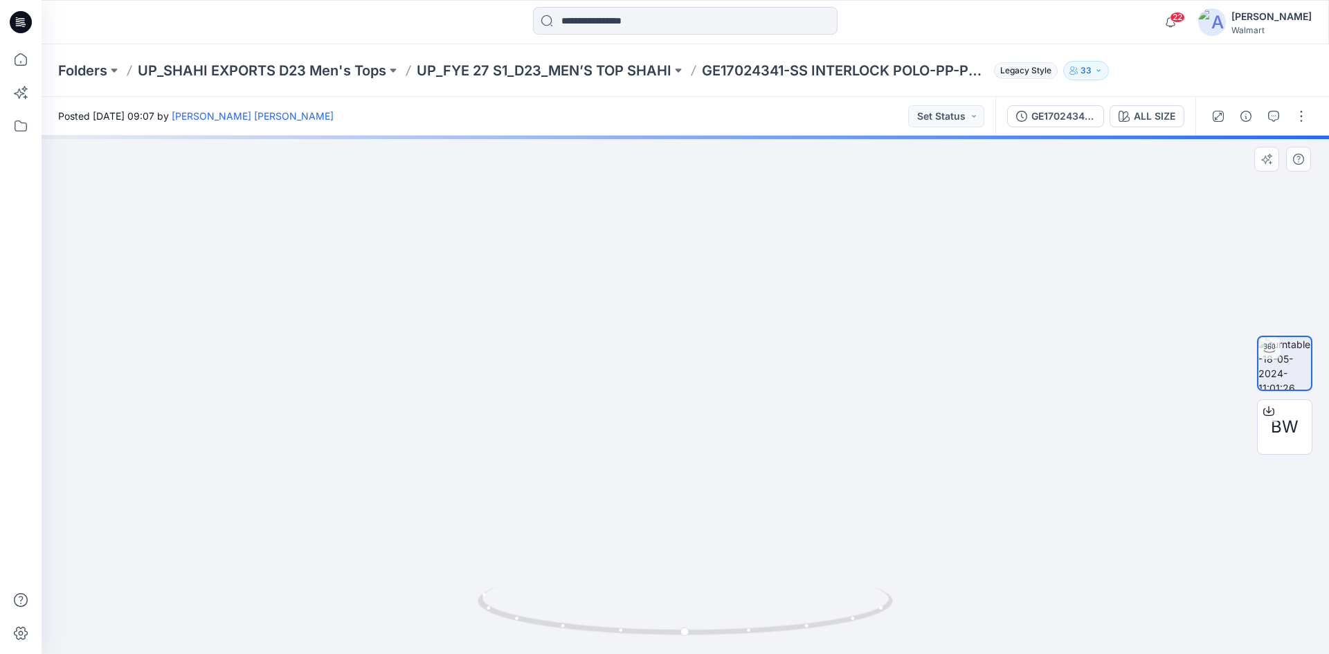
drag, startPoint x: 696, startPoint y: 340, endPoint x: 580, endPoint y: 372, distance: 119.7
click at [22, 19] on icon at bounding box center [21, 18] width 7 height 1
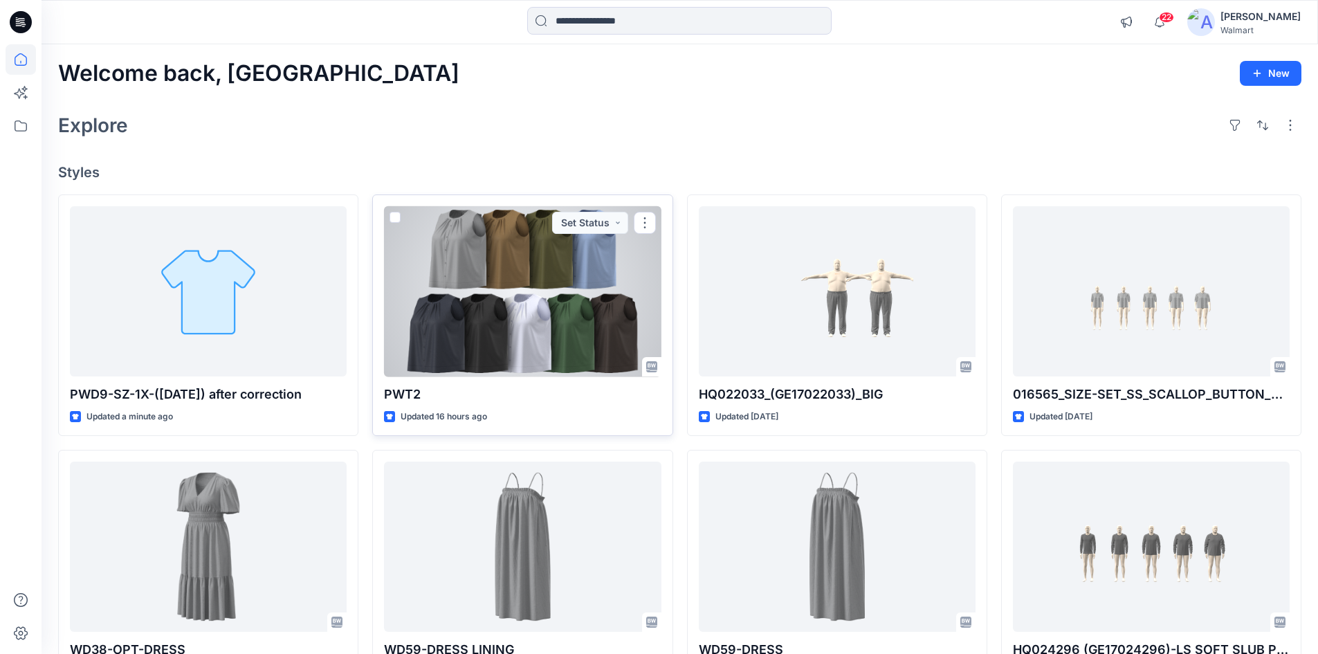
click at [467, 291] on div at bounding box center [522, 291] width 277 height 171
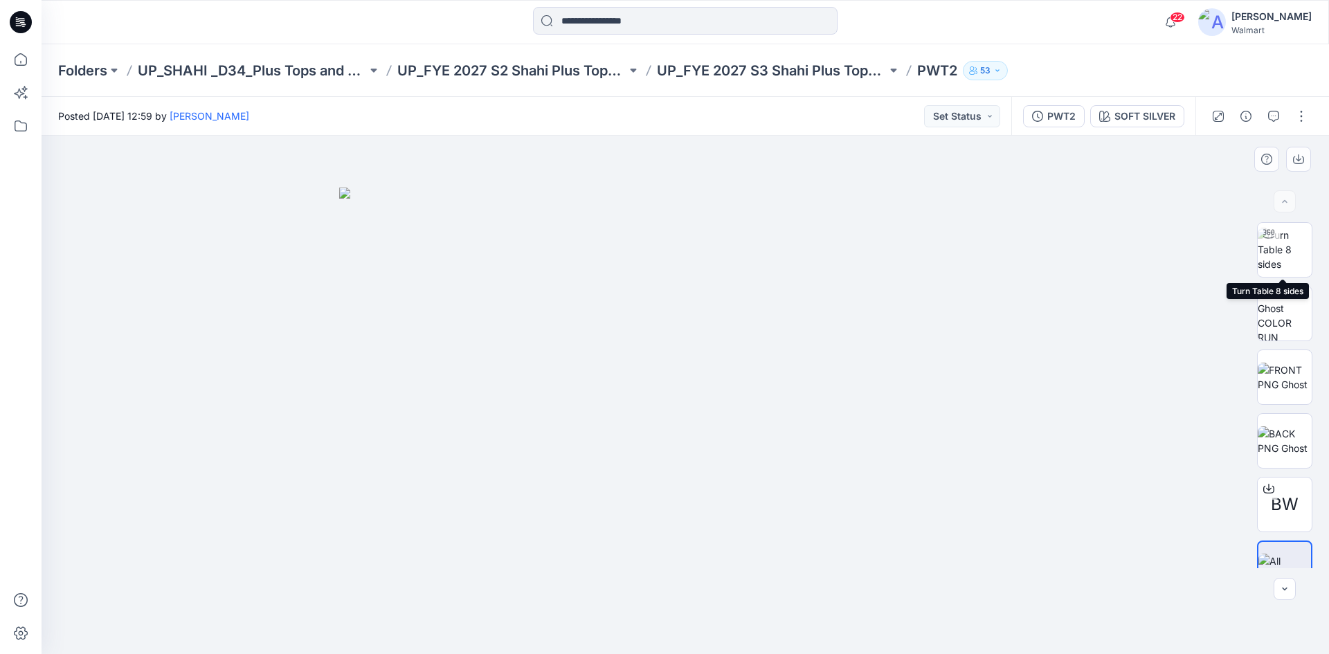
drag, startPoint x: 1286, startPoint y: 248, endPoint x: 1244, endPoint y: 266, distance: 45.0
click at [1281, 248] on img at bounding box center [1284, 250] width 54 height 44
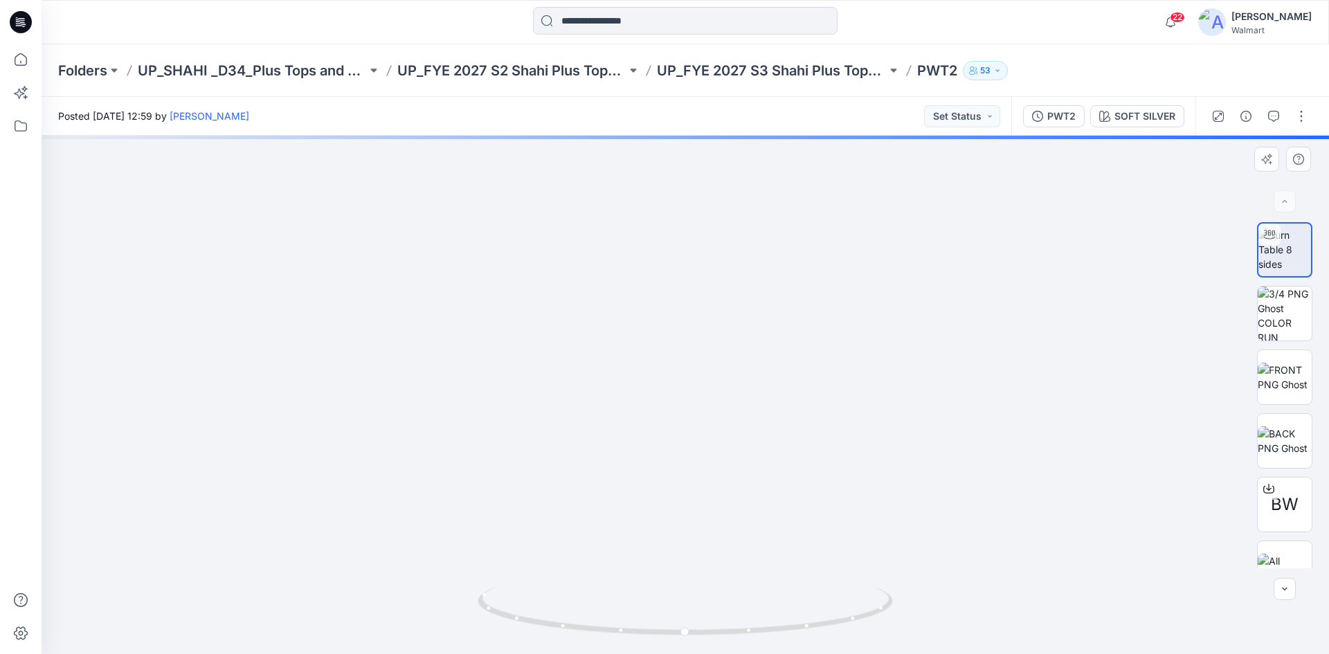
drag, startPoint x: 759, startPoint y: 294, endPoint x: 756, endPoint y: 377, distance: 83.1
drag, startPoint x: 689, startPoint y: 632, endPoint x: 900, endPoint y: 611, distance: 212.1
click at [900, 611] on div at bounding box center [685, 395] width 1287 height 518
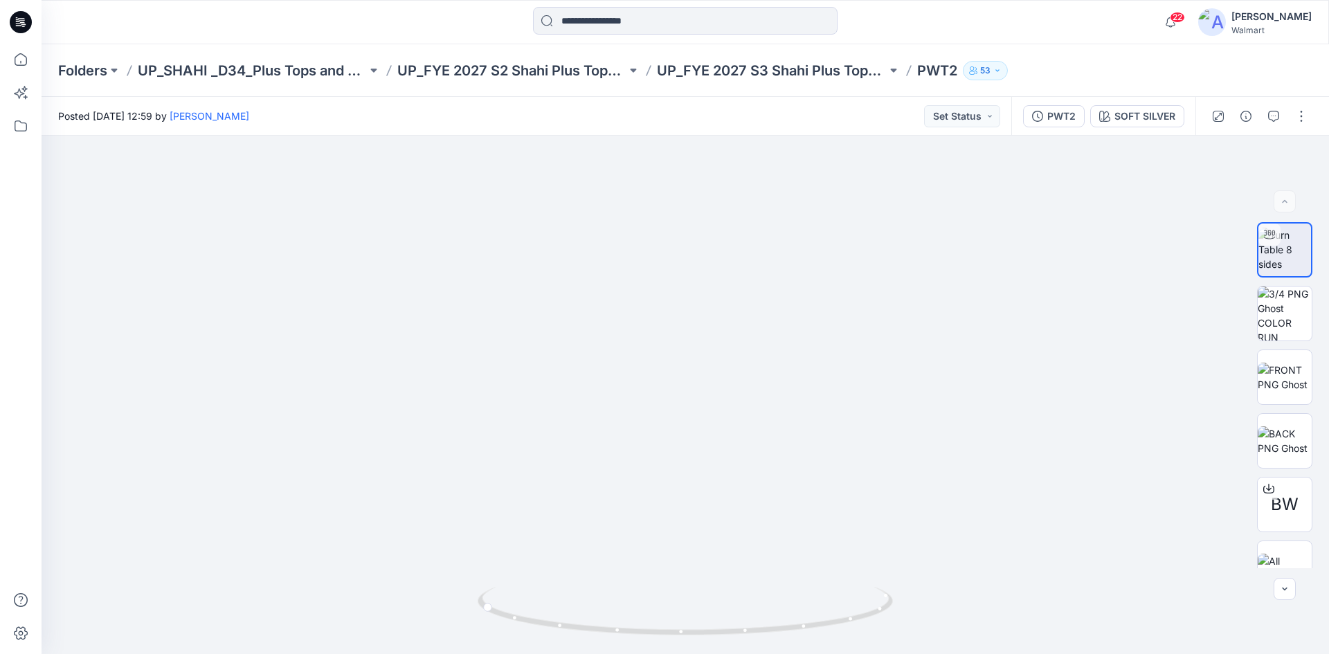
click at [24, 26] on icon at bounding box center [21, 22] width 22 height 22
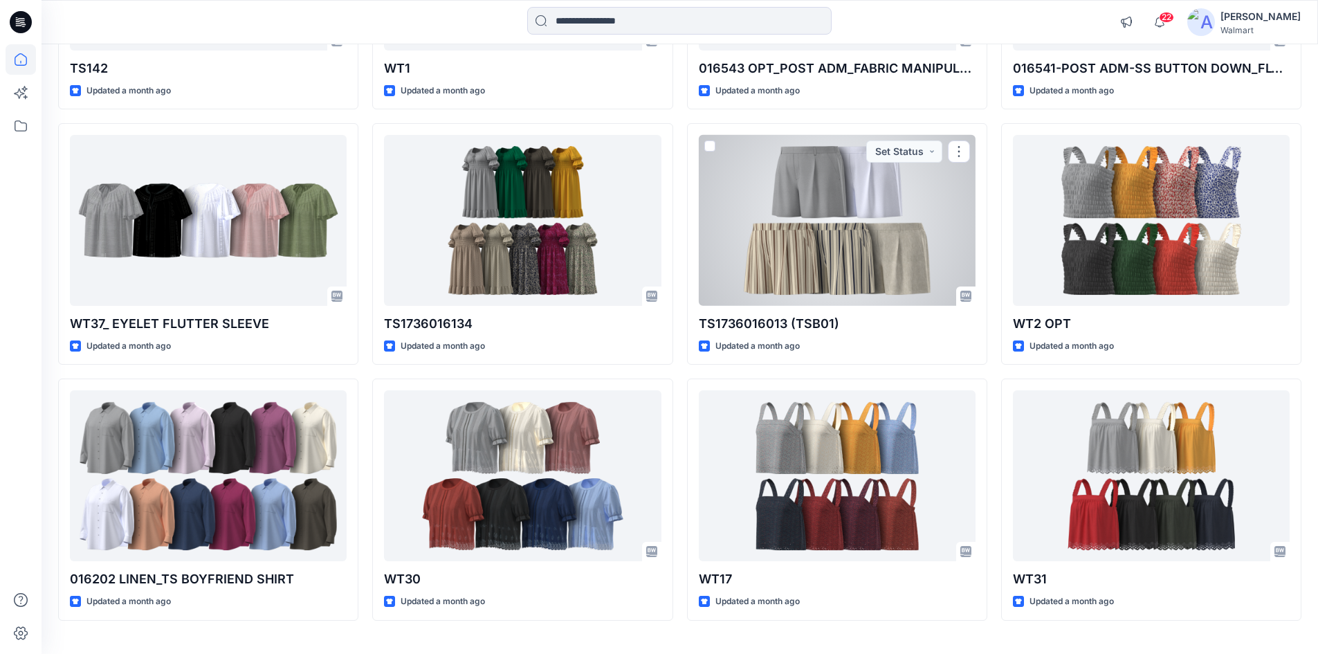
scroll to position [4958, 0]
